Goal: Task Accomplishment & Management: Use online tool/utility

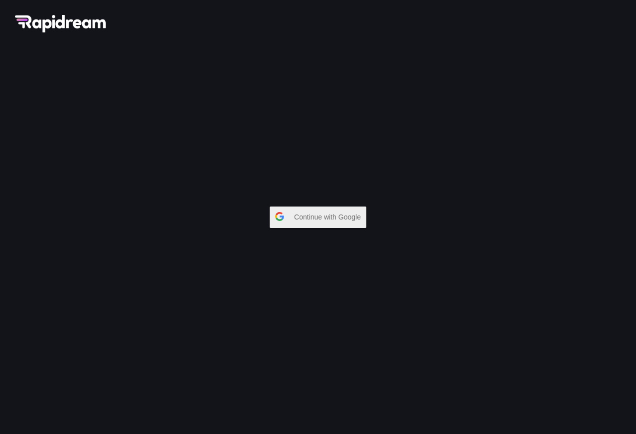
click at [338, 212] on span "Continue with Google" at bounding box center [330, 217] width 72 height 18
click at [314, 220] on span "Continue with Google" at bounding box center [330, 217] width 72 height 18
click at [297, 219] on span "Continue with Google" at bounding box center [330, 217] width 72 height 18
click at [316, 215] on span "Continue with Google" at bounding box center [330, 217] width 72 height 18
